Goal: Information Seeking & Learning: Learn about a topic

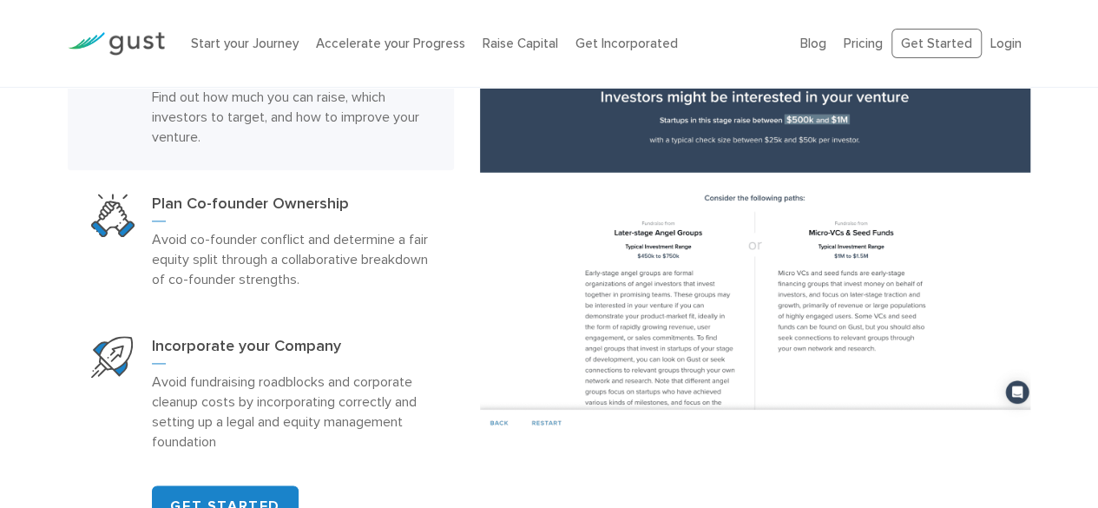
scroll to position [1041, 0]
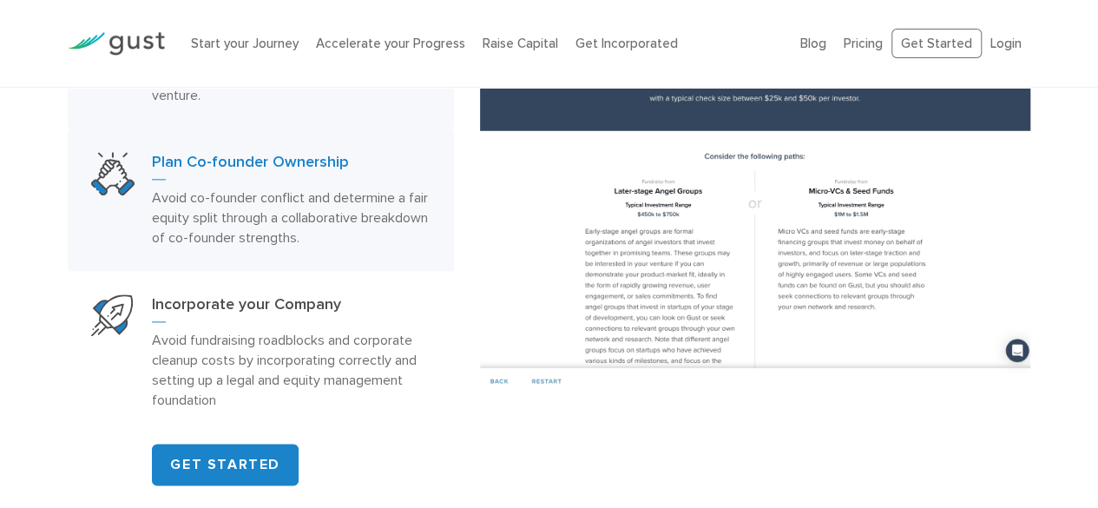
click at [351, 173] on h3 "Plan Co-founder Ownership" at bounding box center [291, 166] width 278 height 28
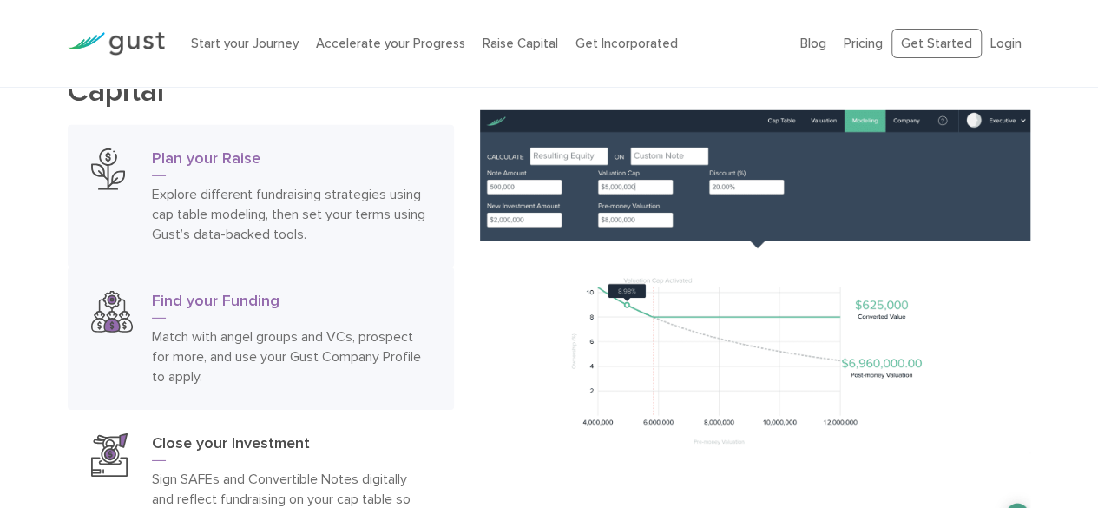
scroll to position [2516, 0]
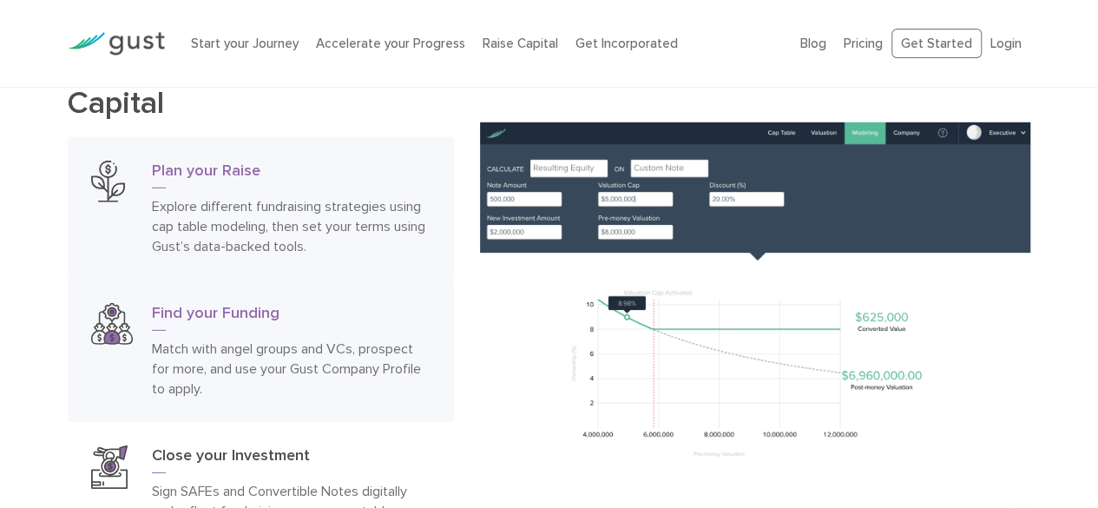
drag, startPoint x: 281, startPoint y: 327, endPoint x: 286, endPoint y: 305, distance: 22.3
click at [279, 326] on h3 "Find your Funding" at bounding box center [291, 317] width 278 height 28
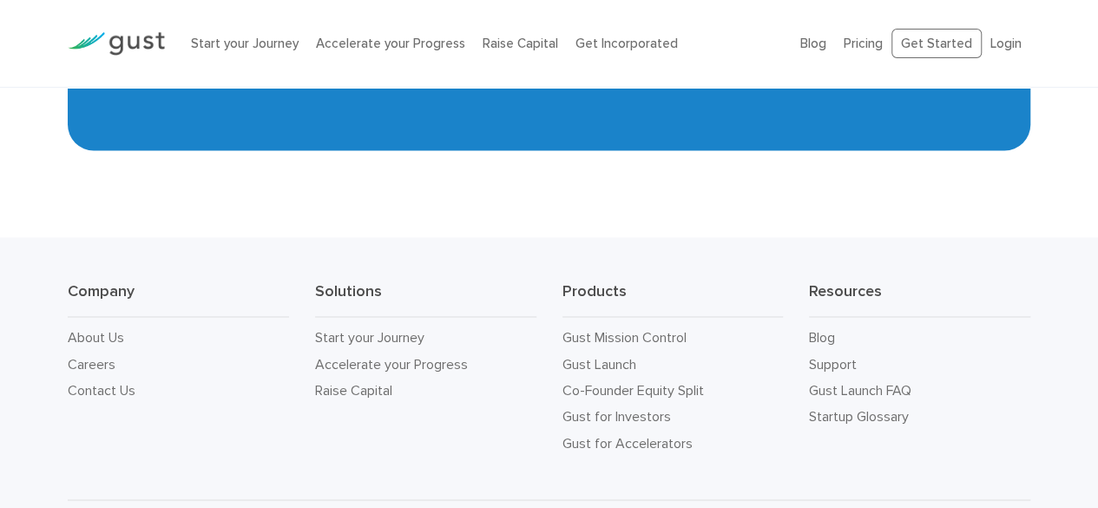
scroll to position [7957, 0]
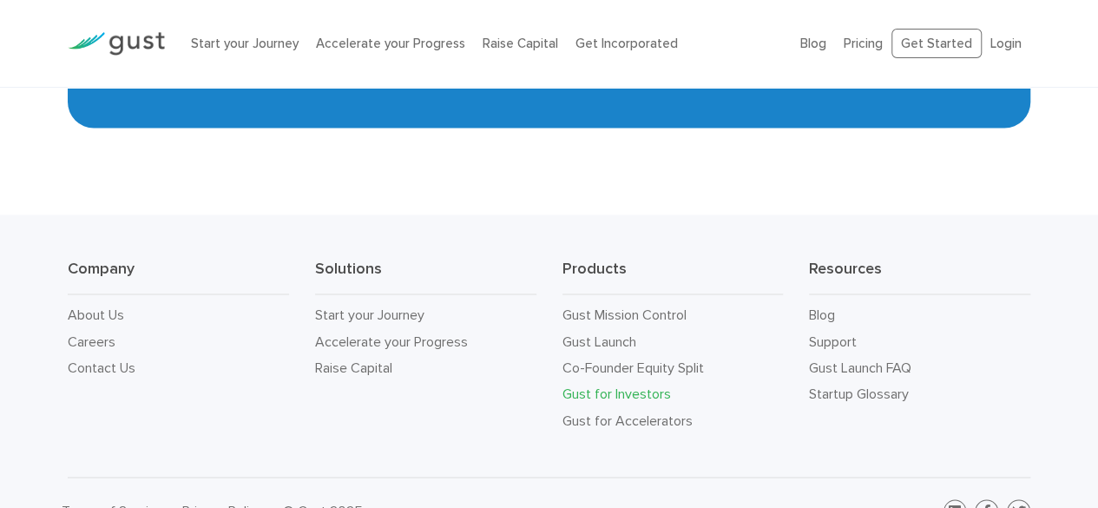
click at [610, 384] on link "Gust for Investors" at bounding box center [616, 392] width 108 height 16
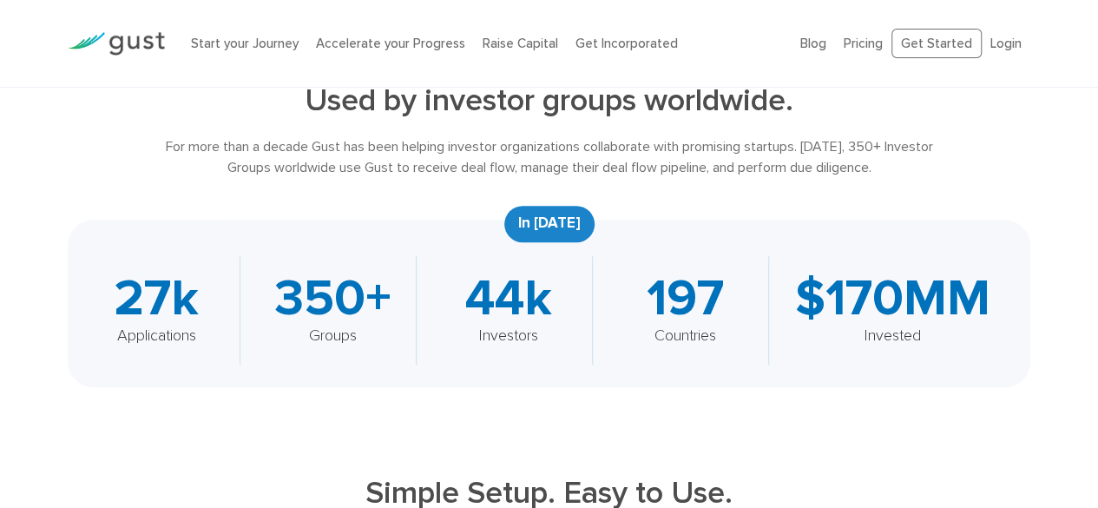
scroll to position [519, 0]
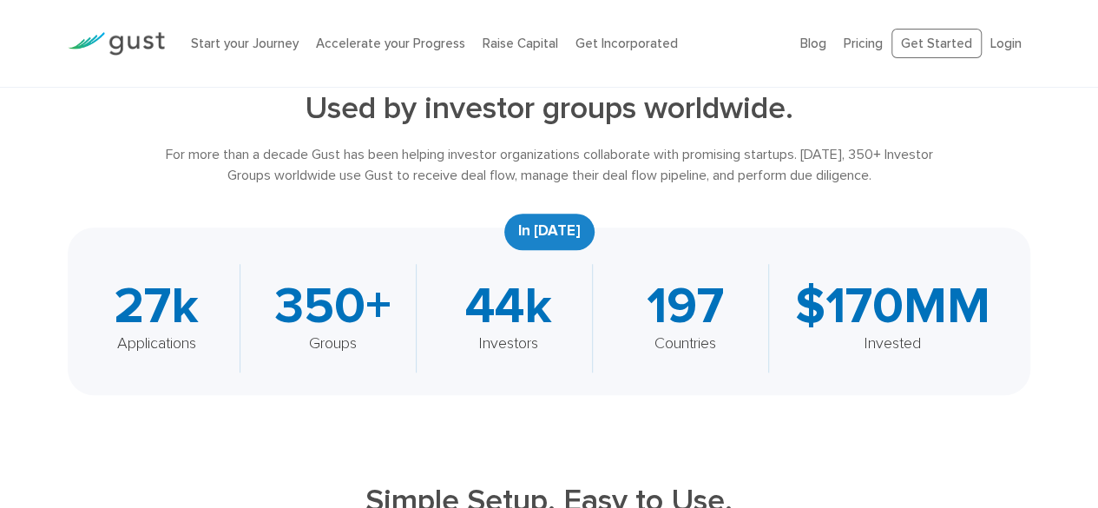
click at [178, 305] on div "27k" at bounding box center [156, 306] width 132 height 50
click at [354, 339] on div "Groups" at bounding box center [332, 342] width 132 height 23
click at [532, 281] on div "44k" at bounding box center [509, 306] width 132 height 50
drag, startPoint x: 769, startPoint y: 321, endPoint x: 949, endPoint y: 272, distance: 186.9
click at [773, 319] on div "197 Countries" at bounding box center [694, 318] width 176 height 108
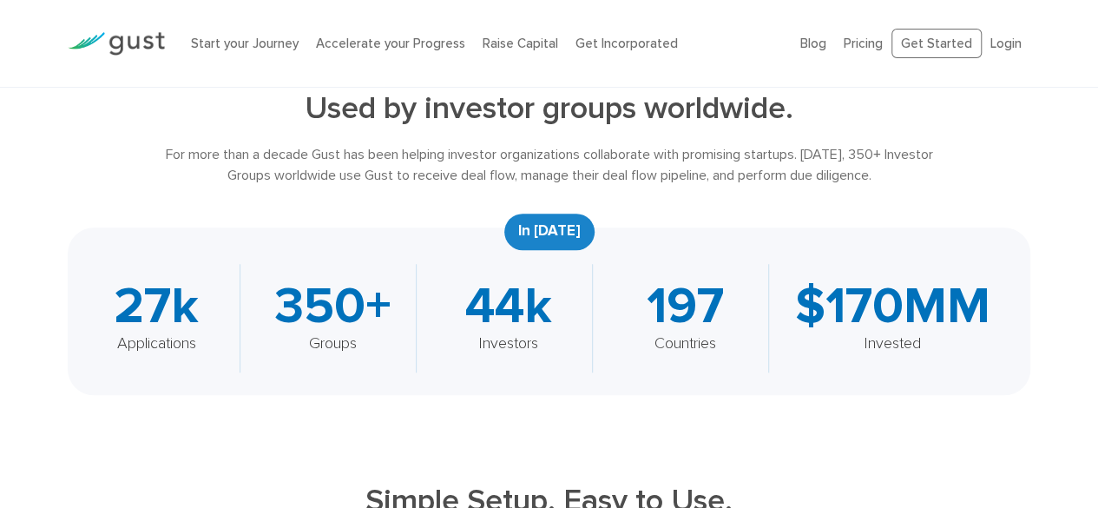
click at [949, 272] on div "$170MM Invested" at bounding box center [901, 318] width 213 height 108
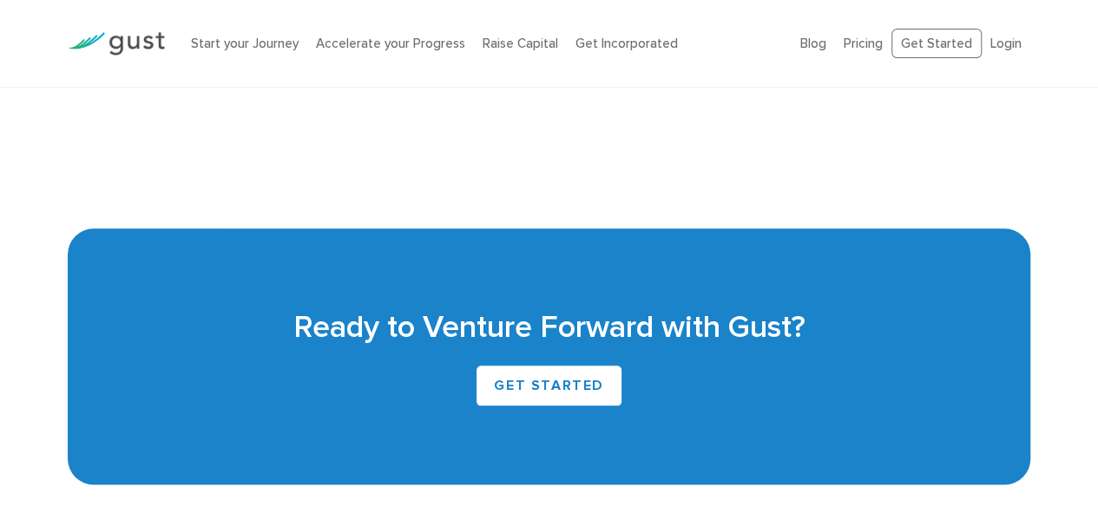
scroll to position [4421, 0]
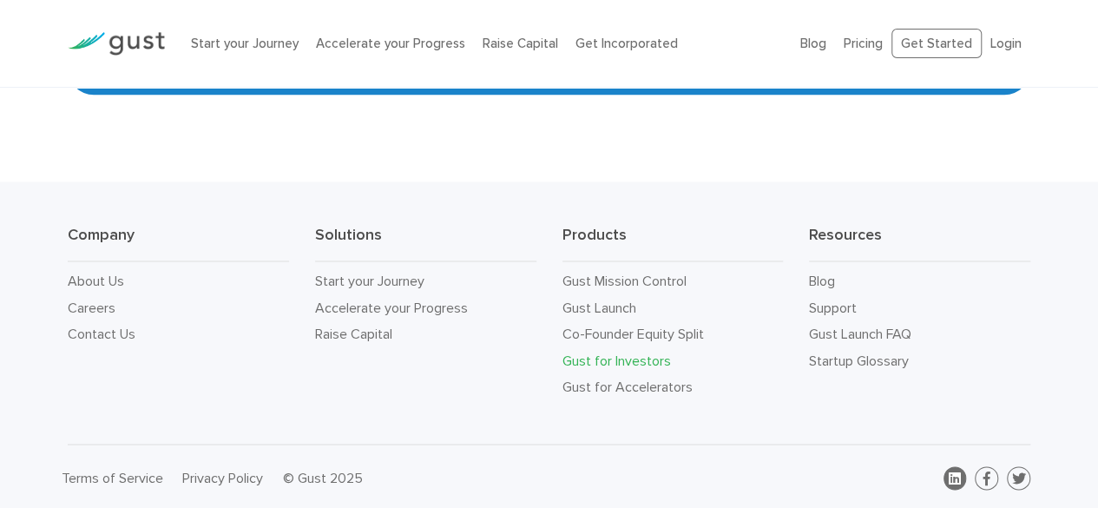
click at [963, 473] on link at bounding box center [954, 477] width 23 height 23
